Goal: Information Seeking & Learning: Learn about a topic

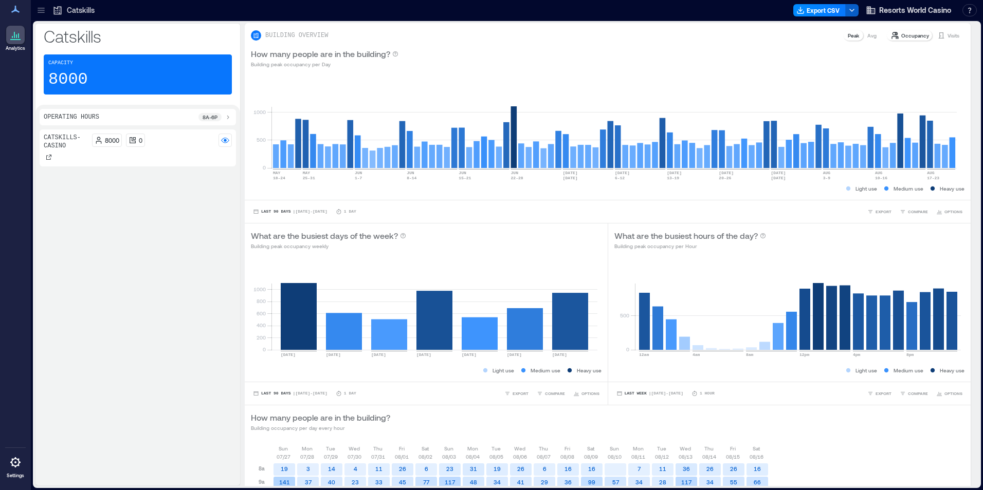
click at [850, 10] on icon "button" at bounding box center [852, 10] width 8 height 8
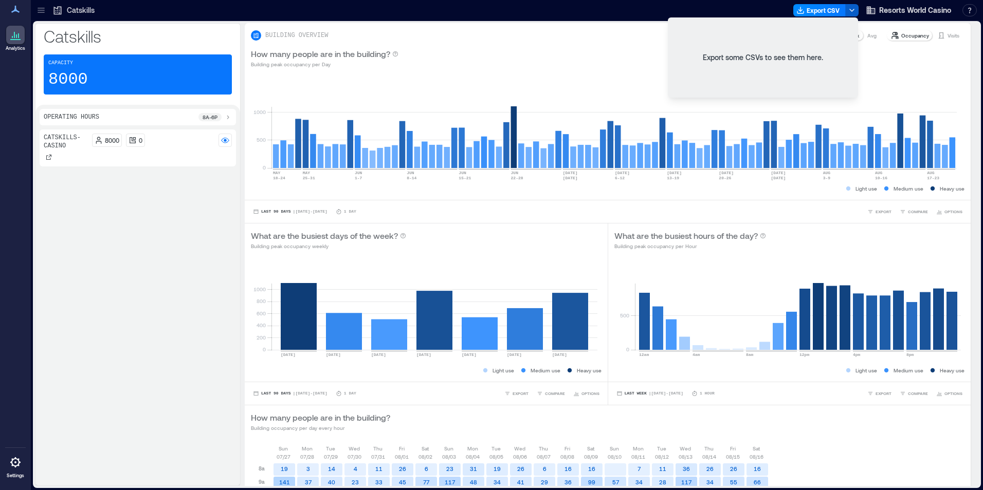
click at [850, 10] on icon "button" at bounding box center [852, 10] width 8 height 8
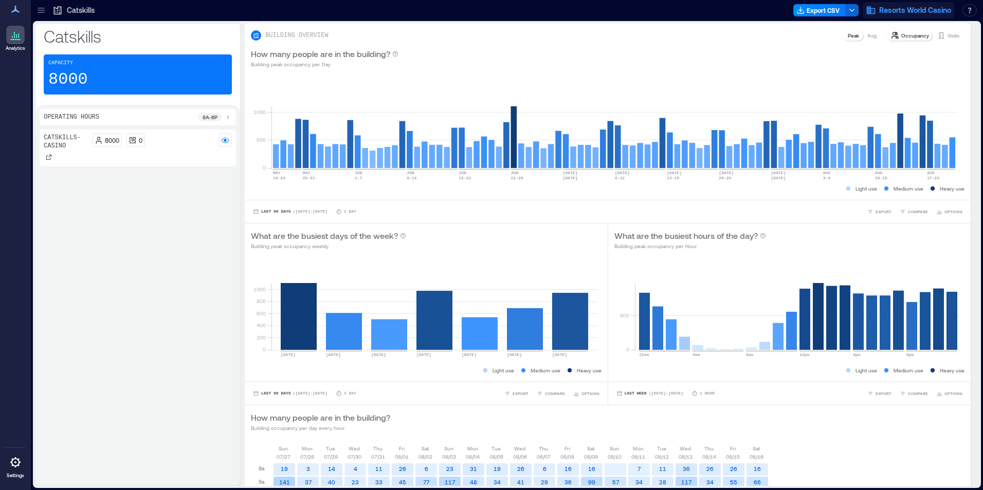
click at [948, 8] on span "Resorts World Casino" at bounding box center [915, 10] width 72 height 10
click at [79, 9] on p "Catskills" at bounding box center [81, 10] width 28 height 10
click at [60, 7] on icon at bounding box center [58, 11] width 8 height 8
click at [43, 11] on icon at bounding box center [41, 10] width 10 height 10
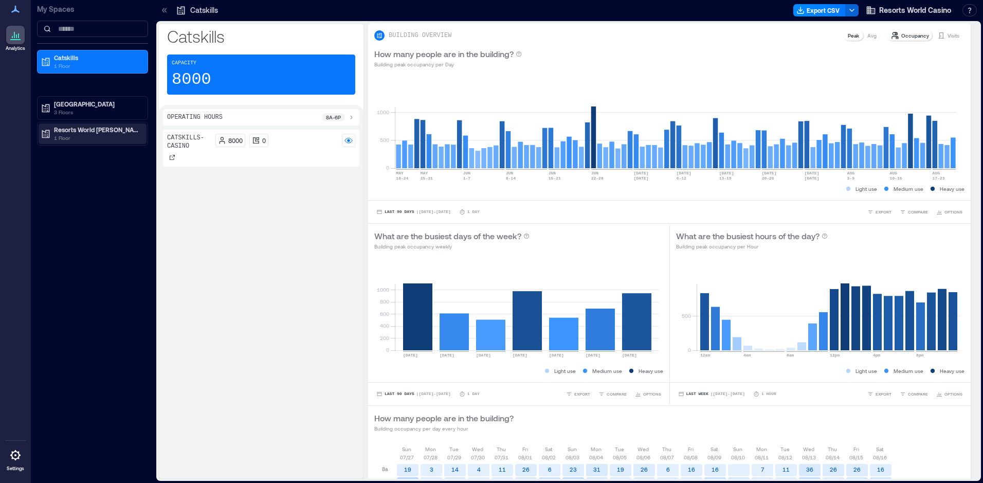
click at [90, 131] on p "Resorts World [PERSON_NAME][GEOGRAPHIC_DATA]" at bounding box center [97, 129] width 86 height 8
click at [65, 169] on p "Gaming Floor" at bounding box center [72, 166] width 38 height 8
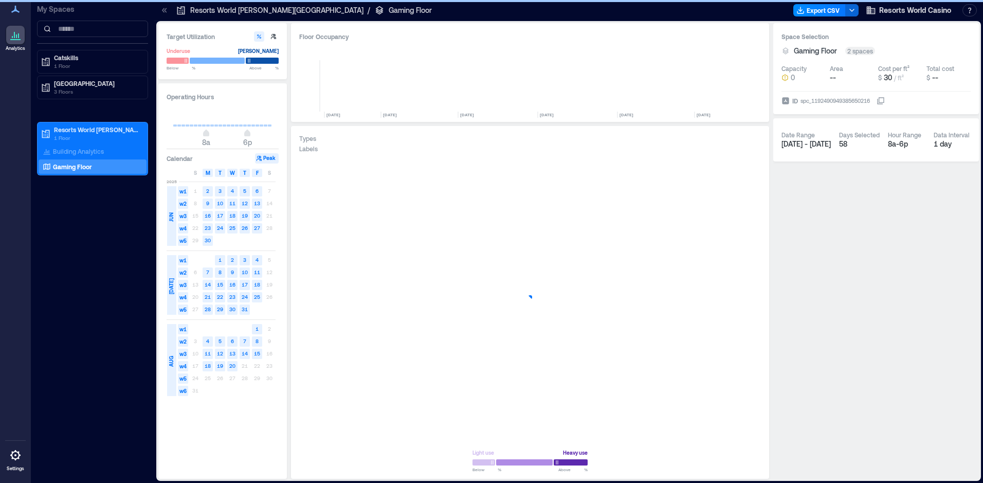
scroll to position [0, 1709]
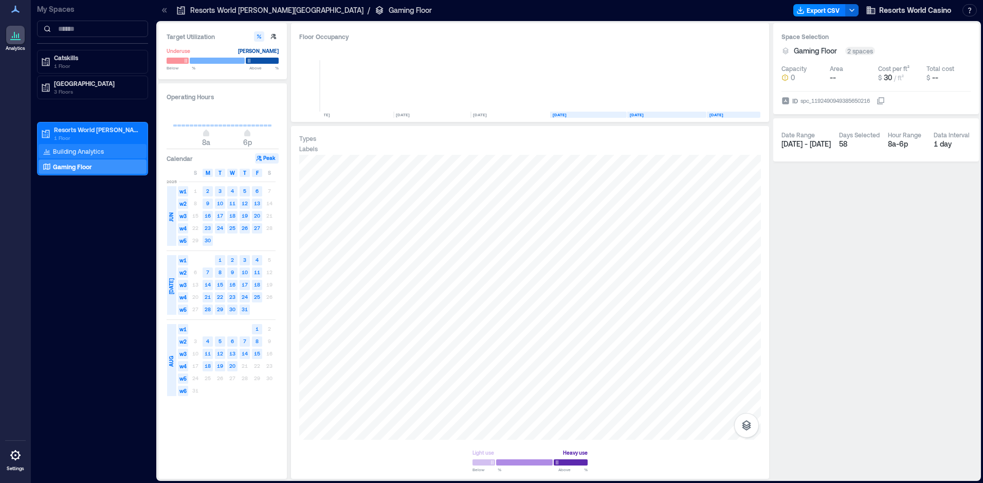
click at [76, 153] on p "Building Analytics" at bounding box center [78, 151] width 51 height 8
